Goal: Find specific page/section: Find specific page/section

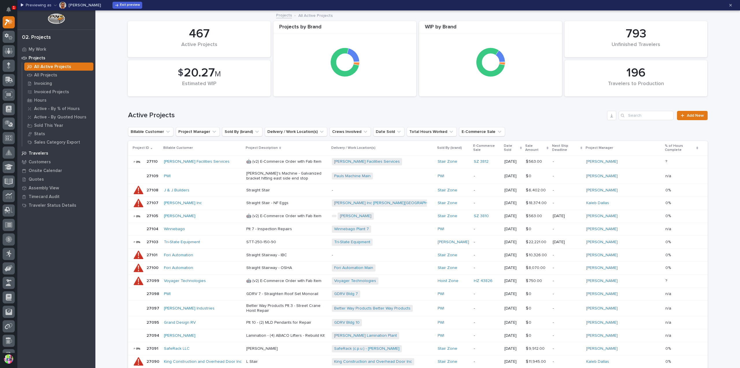
click at [45, 151] on p "Travelers" at bounding box center [39, 153] width 20 height 5
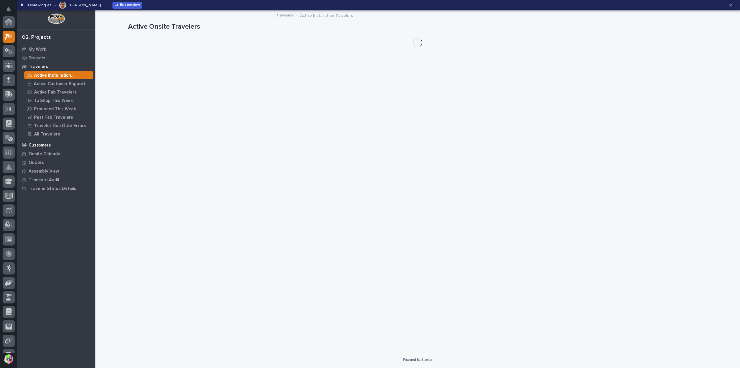
scroll to position [14, 0]
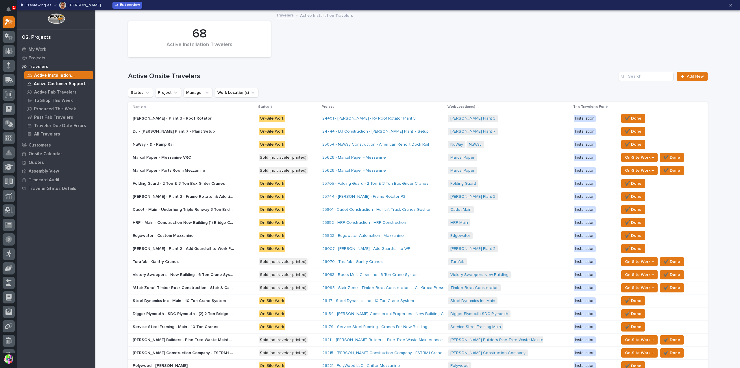
click at [74, 82] on p "Active Customer Support Travelers" at bounding box center [62, 83] width 57 height 5
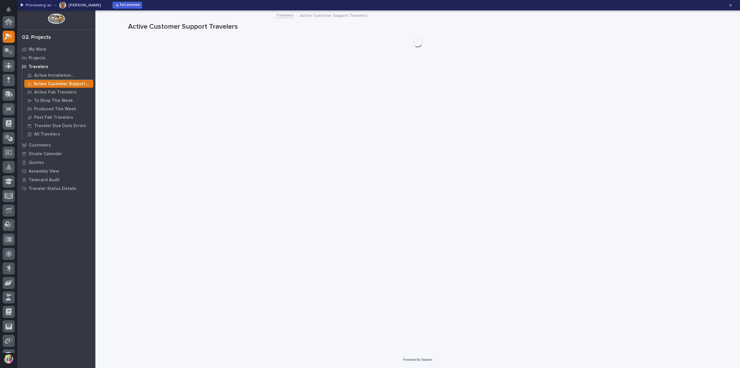
scroll to position [14, 0]
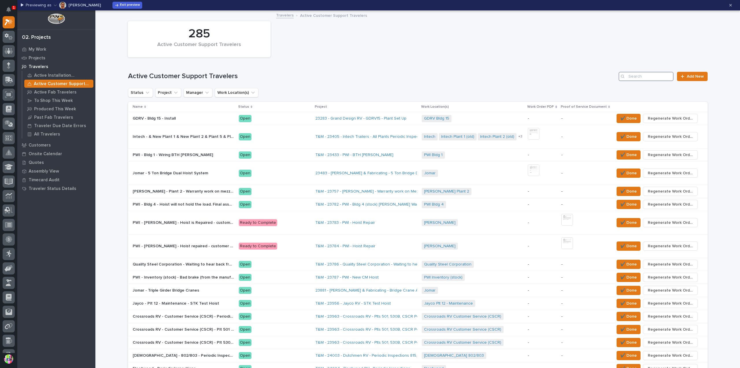
click at [640, 77] on input "Search" at bounding box center [646, 76] width 55 height 9
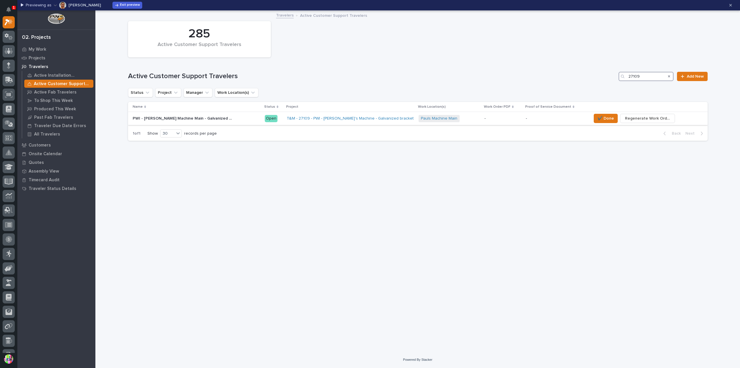
type input "27109"
click at [223, 117] on p "PWI - [PERSON_NAME] Machine Main - Galvanized bracket hitting east side end stop" at bounding box center [184, 118] width 102 height 6
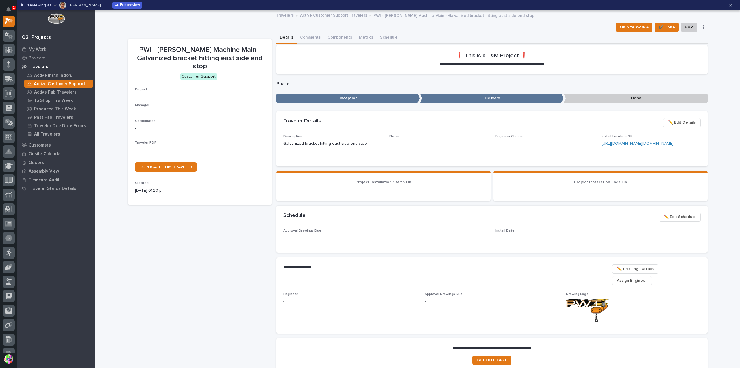
scroll to position [14, 0]
